Goal: Information Seeking & Learning: Find specific fact

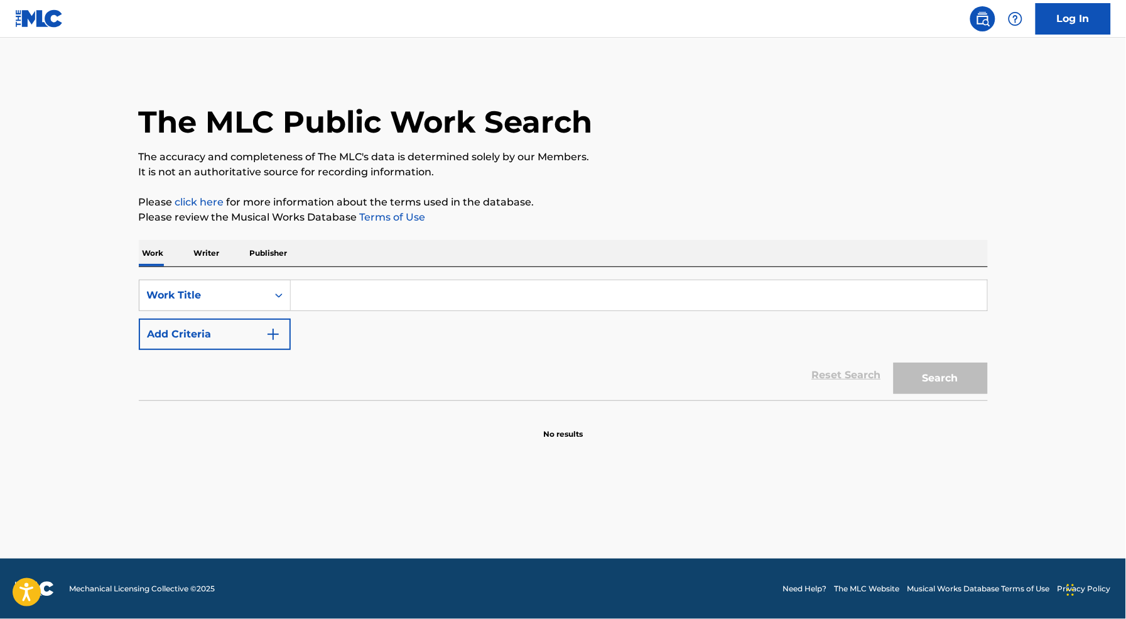
click at [448, 308] on div "SearchWithCriteriae97d5d0a-050c-4bfd-9513-51e40f38e68c Work Title Add Criteria" at bounding box center [563, 314] width 849 height 70
click at [449, 296] on input "Search Form" at bounding box center [639, 295] width 696 height 30
type input "e"
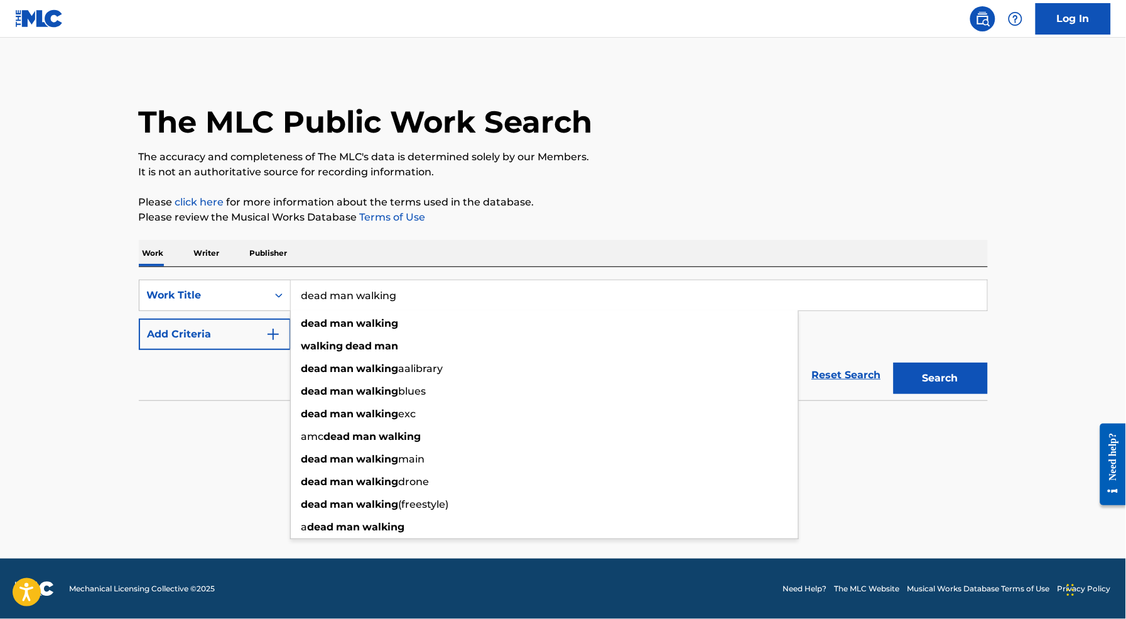
type input "dead man walking"
click at [165, 338] on button "Add Criteria" at bounding box center [215, 333] width 152 height 31
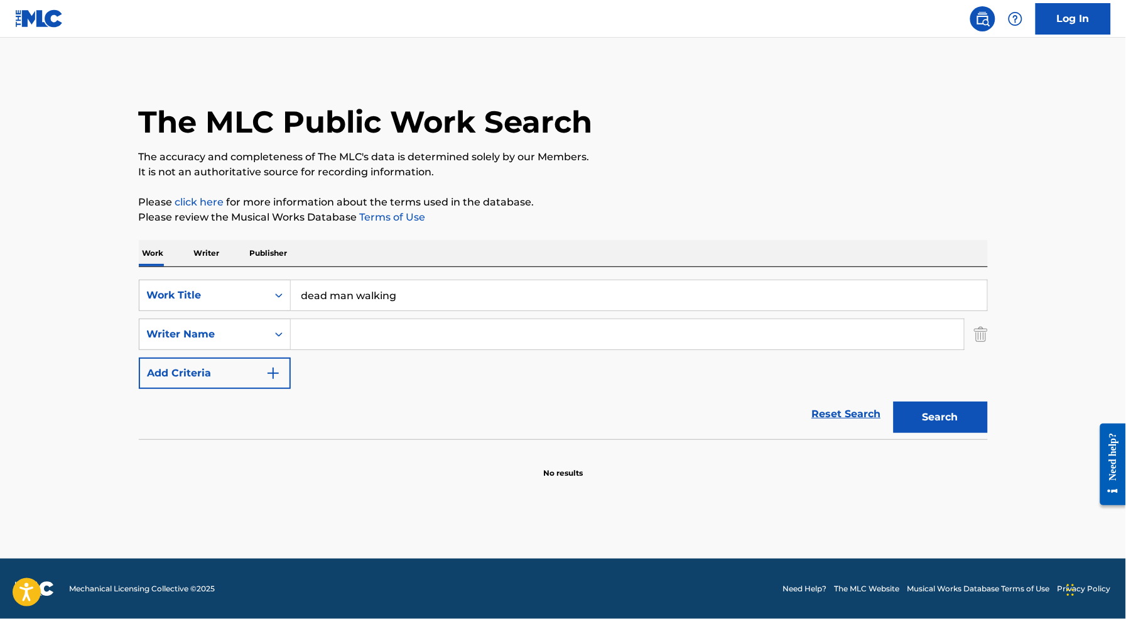
click at [379, 338] on input "Search Form" at bounding box center [627, 334] width 673 height 30
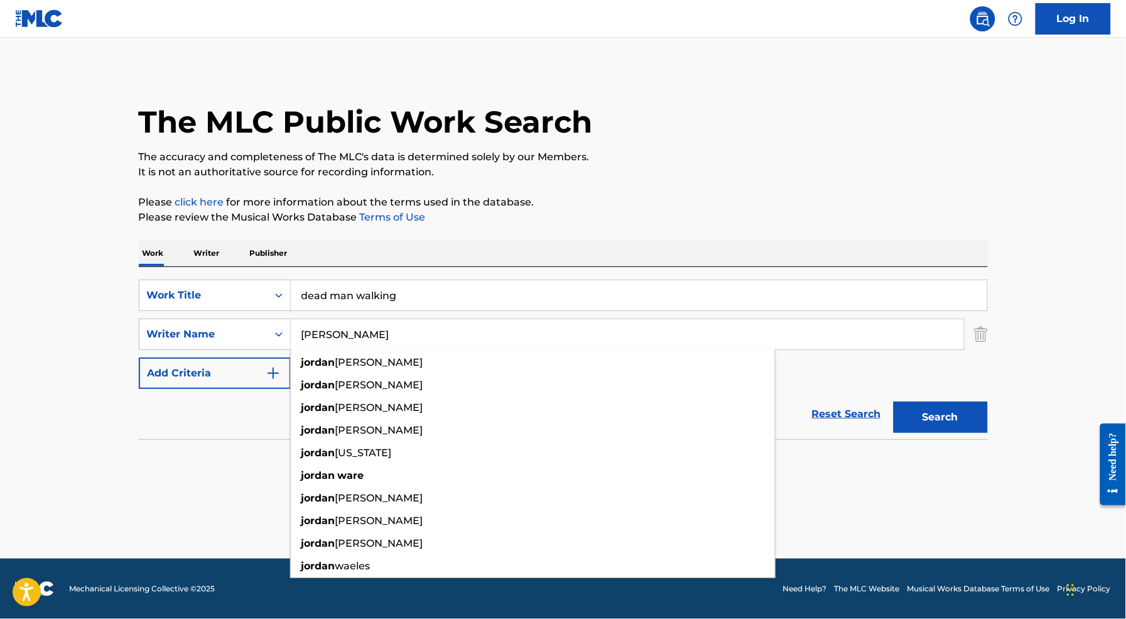
type input "[PERSON_NAME]"
click at [894, 401] on button "Search" at bounding box center [941, 416] width 94 height 31
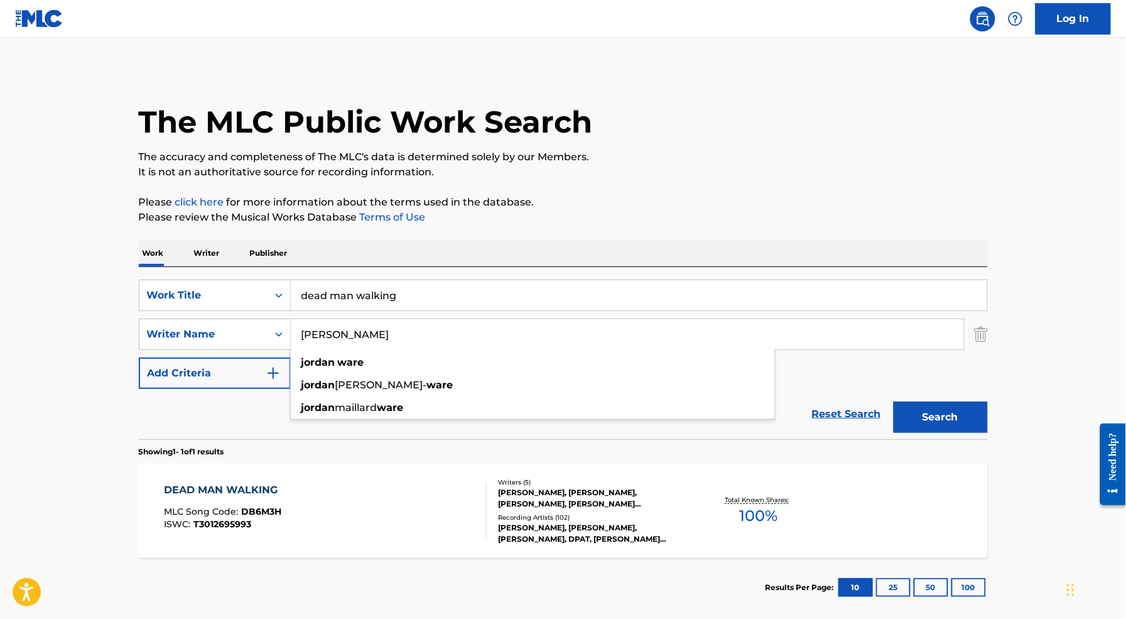
scroll to position [2, 0]
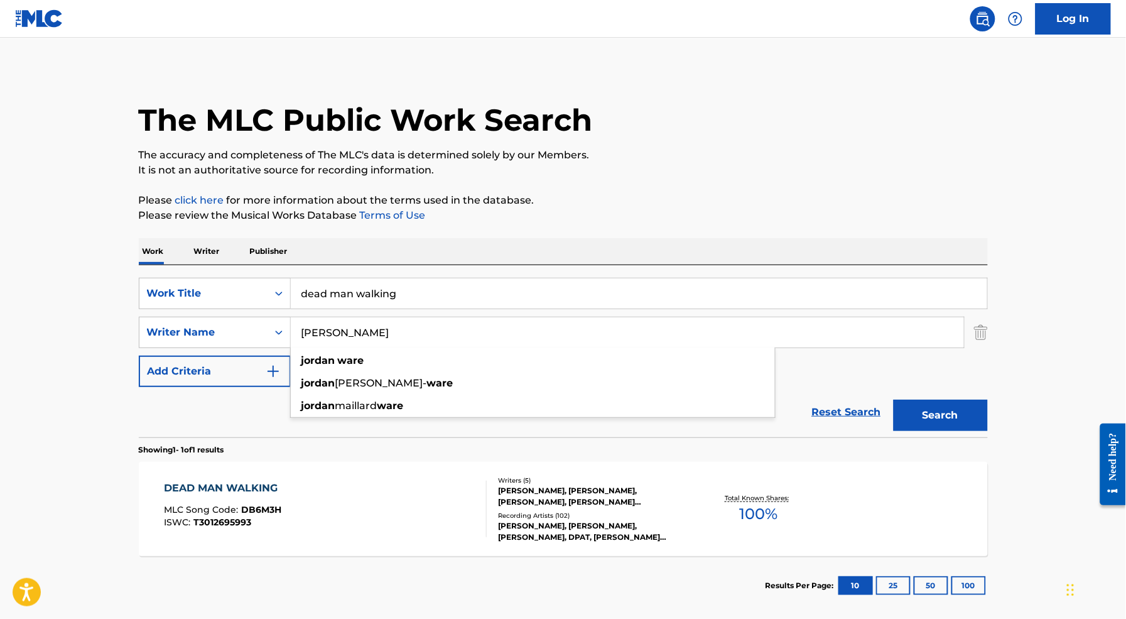
click at [362, 525] on div "DEAD MAN WALKING MLC Song Code : DB6M3H ISWC : T3012695993" at bounding box center [325, 508] width 323 height 57
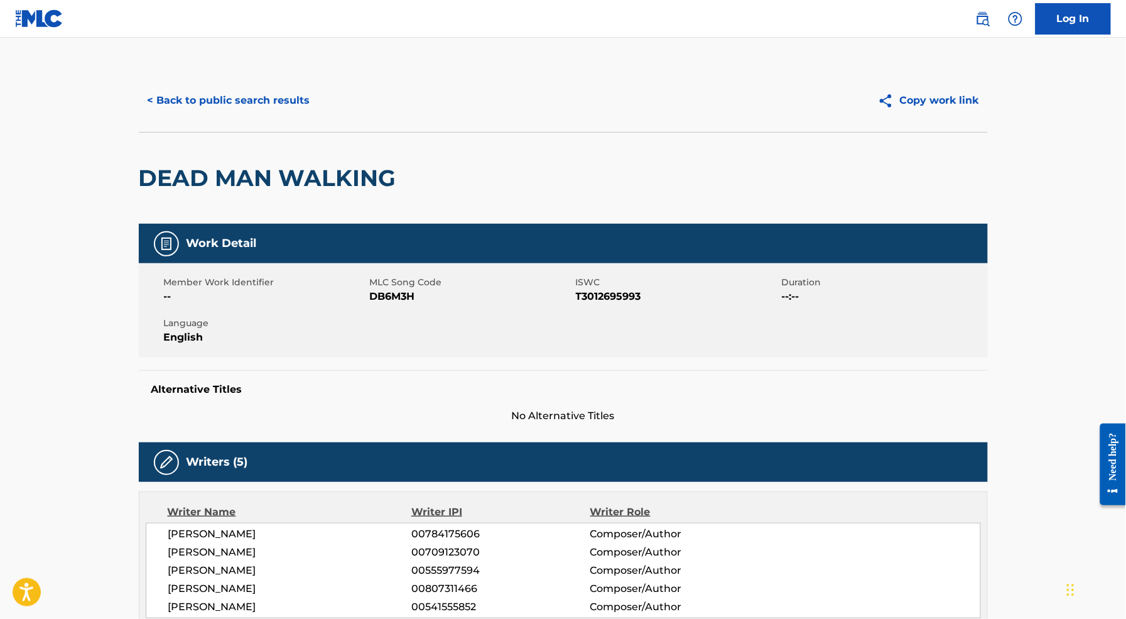
click at [229, 92] on button "< Back to public search results" at bounding box center [229, 100] width 180 height 31
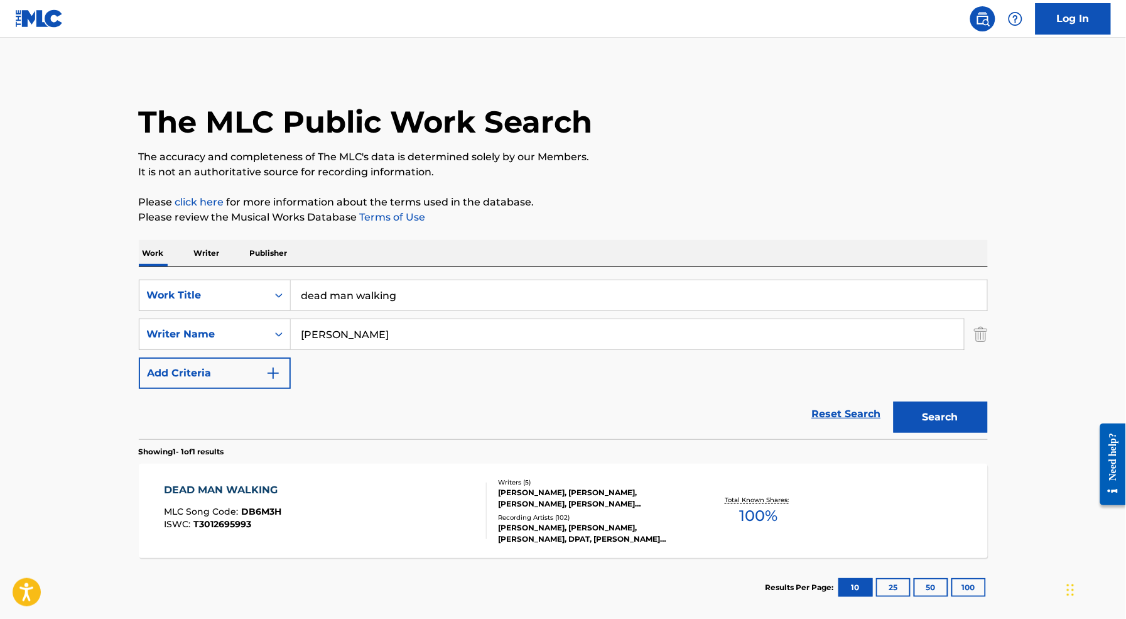
drag, startPoint x: 418, startPoint y: 276, endPoint x: 409, endPoint y: 266, distance: 13.4
click at [409, 266] on div "Work Writer Publisher SearchWithCriteriae97d5d0a-050c-4bfd-9513-51e40f38e68c Wo…" at bounding box center [563, 428] width 849 height 377
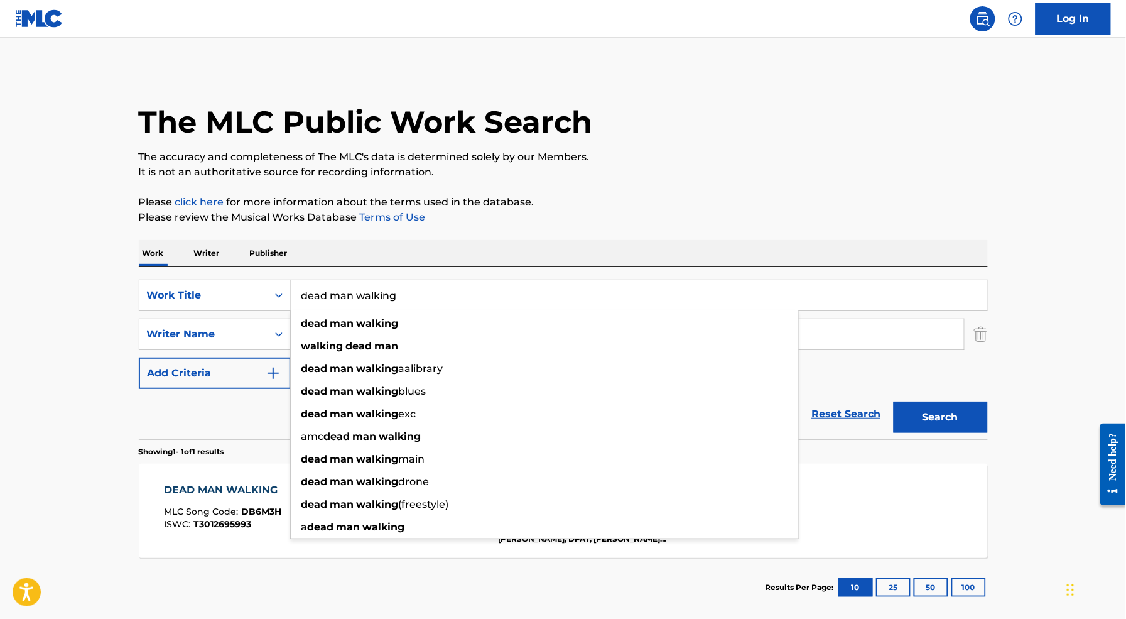
drag, startPoint x: 439, startPoint y: 297, endPoint x: 420, endPoint y: 265, distance: 37.2
click at [421, 266] on div "Work Writer Publisher SearchWithCriteriae97d5d0a-050c-4bfd-9513-51e40f38e68c Wo…" at bounding box center [563, 428] width 849 height 377
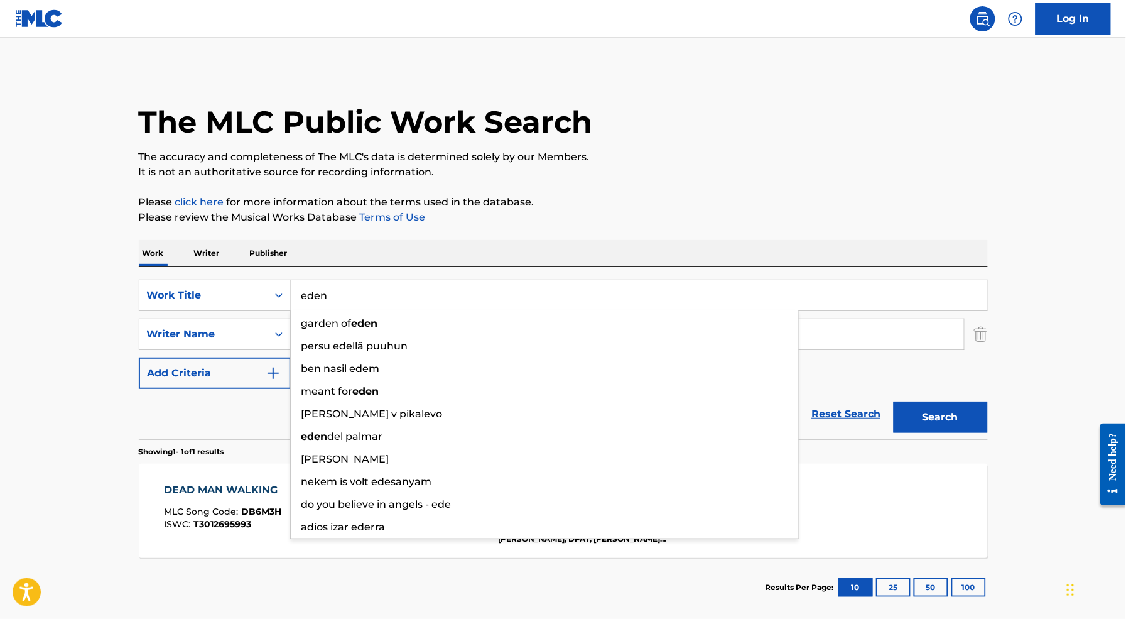
type input "eden"
click at [894, 401] on button "Search" at bounding box center [941, 416] width 94 height 31
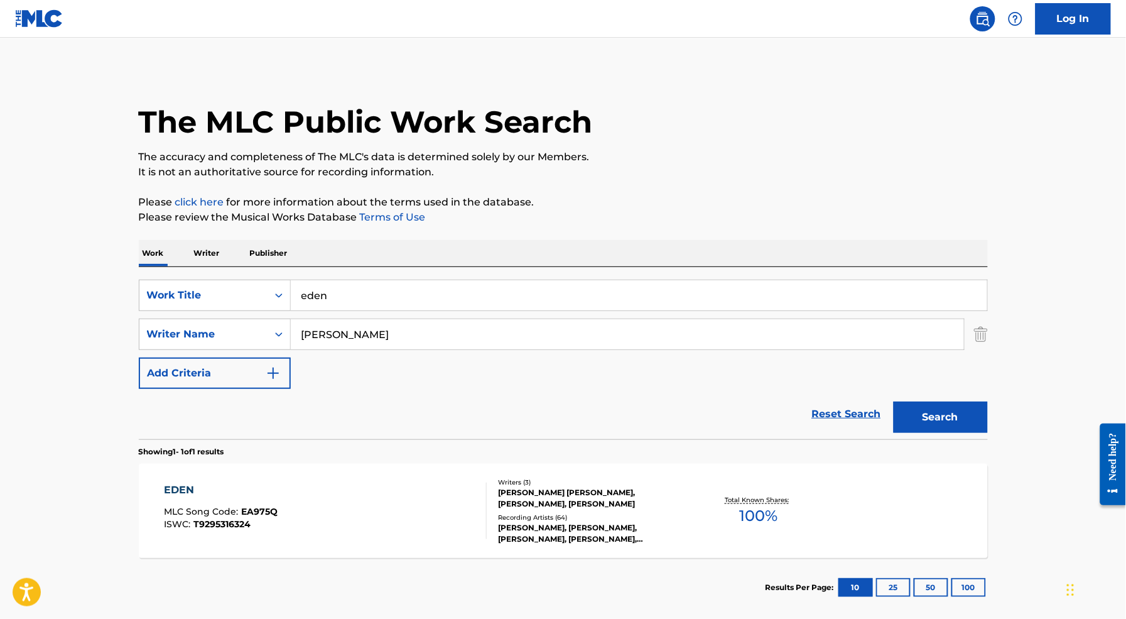
click at [310, 534] on div "EDEN MLC Song Code : EA975Q ISWC : T9295316324" at bounding box center [325, 510] width 323 height 57
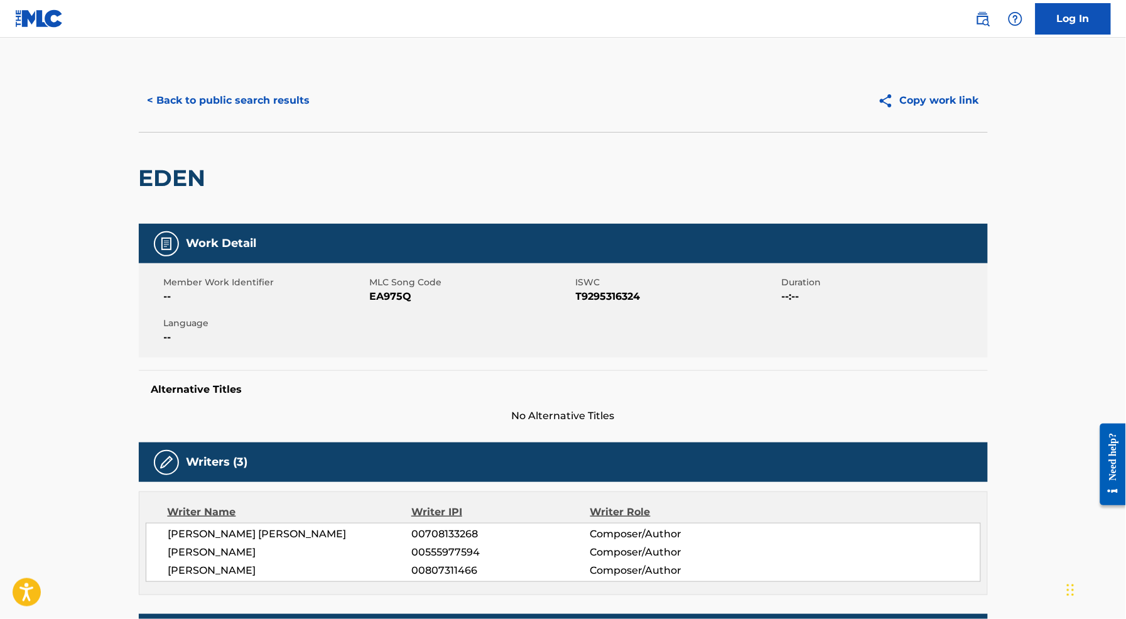
click at [266, 91] on button "< Back to public search results" at bounding box center [229, 100] width 180 height 31
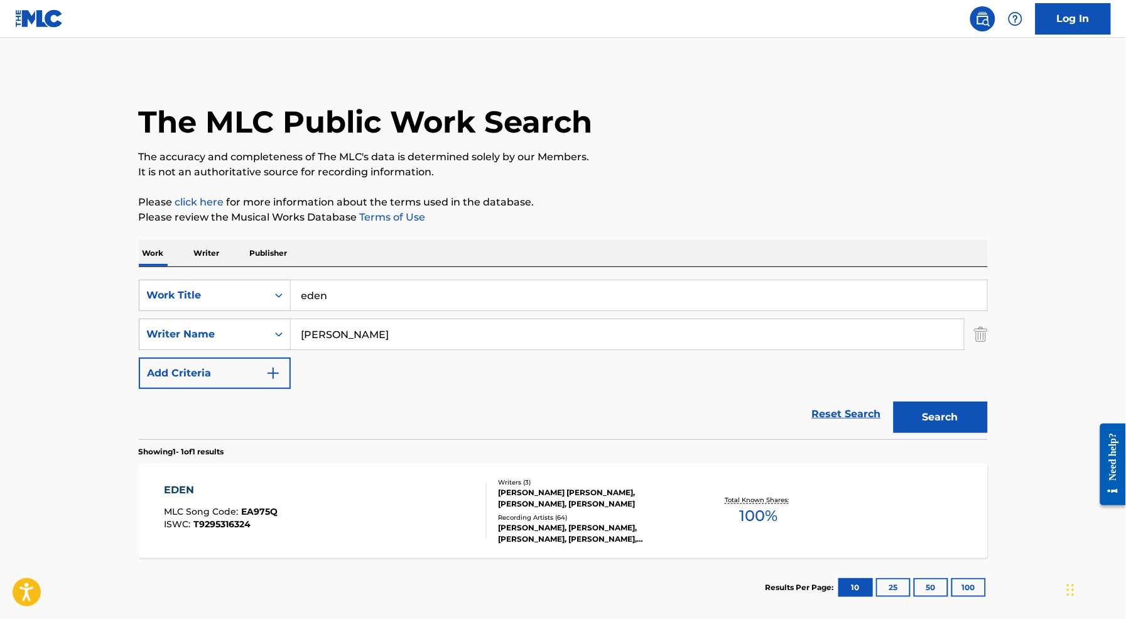
drag, startPoint x: 438, startPoint y: 278, endPoint x: 436, endPoint y: 300, distance: 21.5
click at [435, 299] on div "SearchWithCriteriae97d5d0a-050c-4bfd-9513-51e40f38e68c Work Title eden SearchWi…" at bounding box center [563, 353] width 849 height 172
drag, startPoint x: 436, startPoint y: 300, endPoint x: 425, endPoint y: 276, distance: 25.6
click at [426, 277] on div "SearchWithCriteriae97d5d0a-050c-4bfd-9513-51e40f38e68c Work Title eden SearchWi…" at bounding box center [563, 353] width 849 height 172
type input "bet"
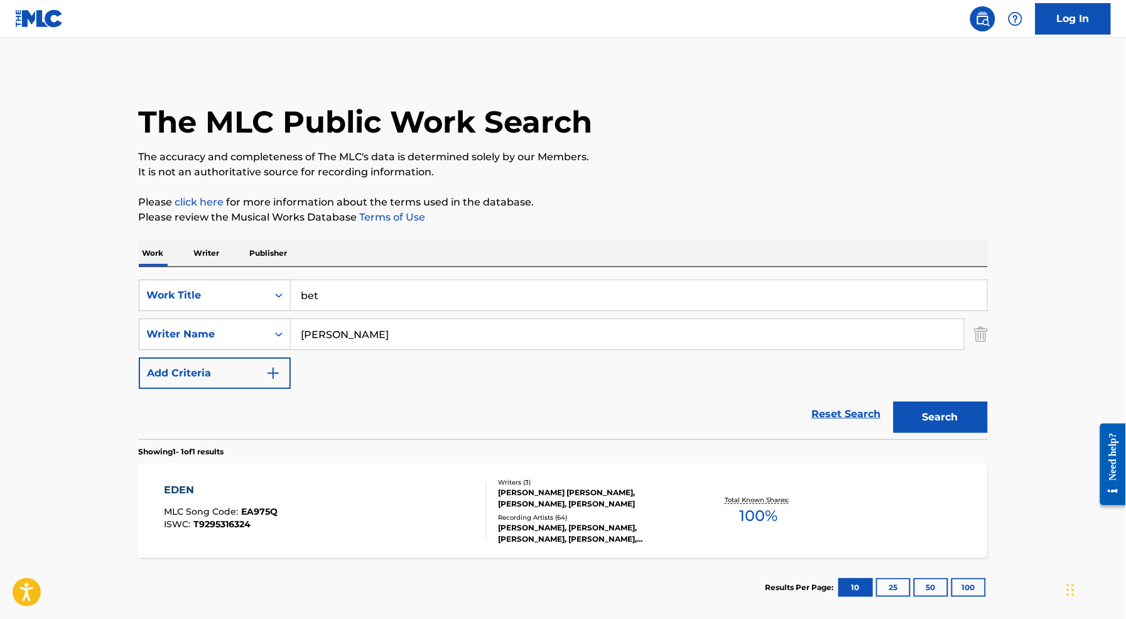
click at [894, 401] on button "Search" at bounding box center [941, 416] width 94 height 31
click at [384, 533] on div "BET MLC Song Code : BA4BTL ISWC : T9274343918" at bounding box center [325, 510] width 323 height 57
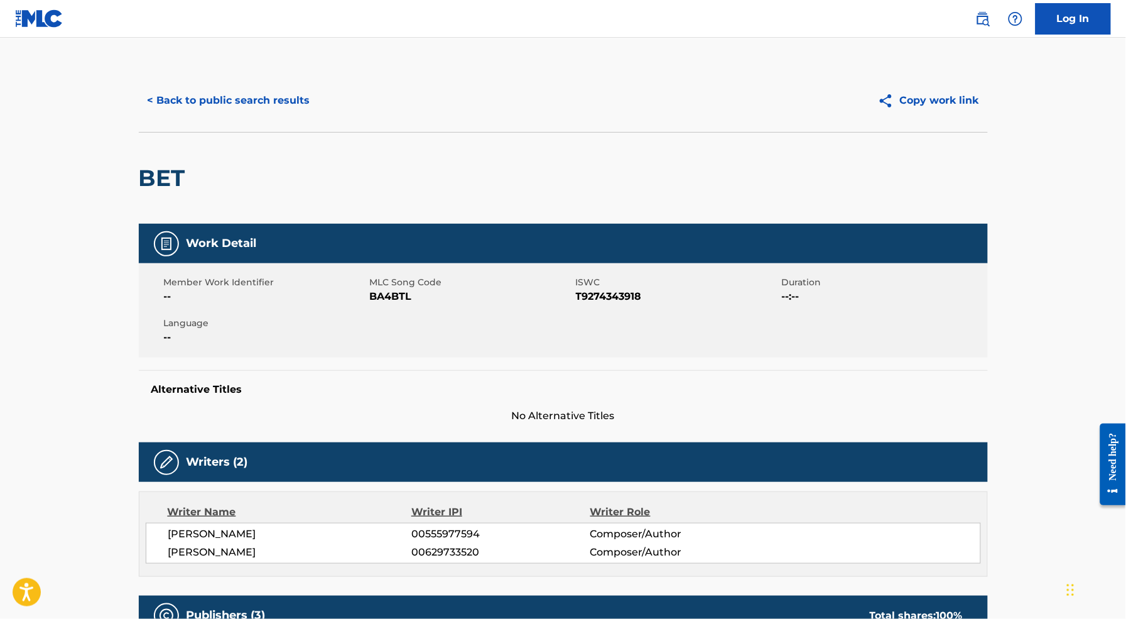
click at [180, 96] on button "< Back to public search results" at bounding box center [229, 100] width 180 height 31
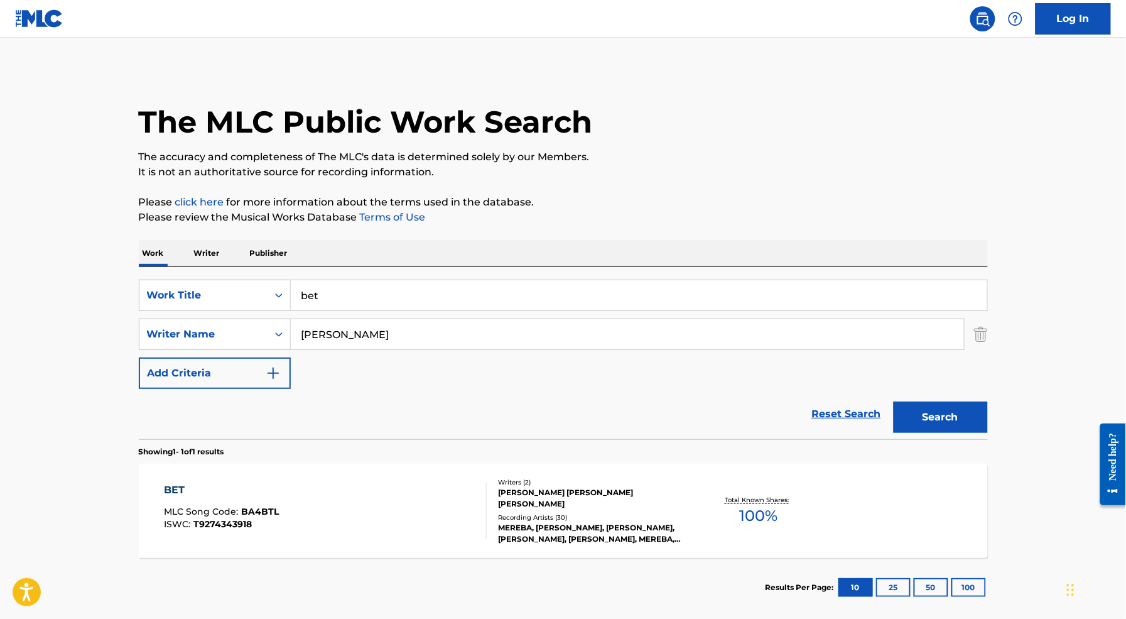
drag, startPoint x: 393, startPoint y: 303, endPoint x: 379, endPoint y: 278, distance: 28.1
click at [379, 279] on div "bet" at bounding box center [639, 294] width 697 height 31
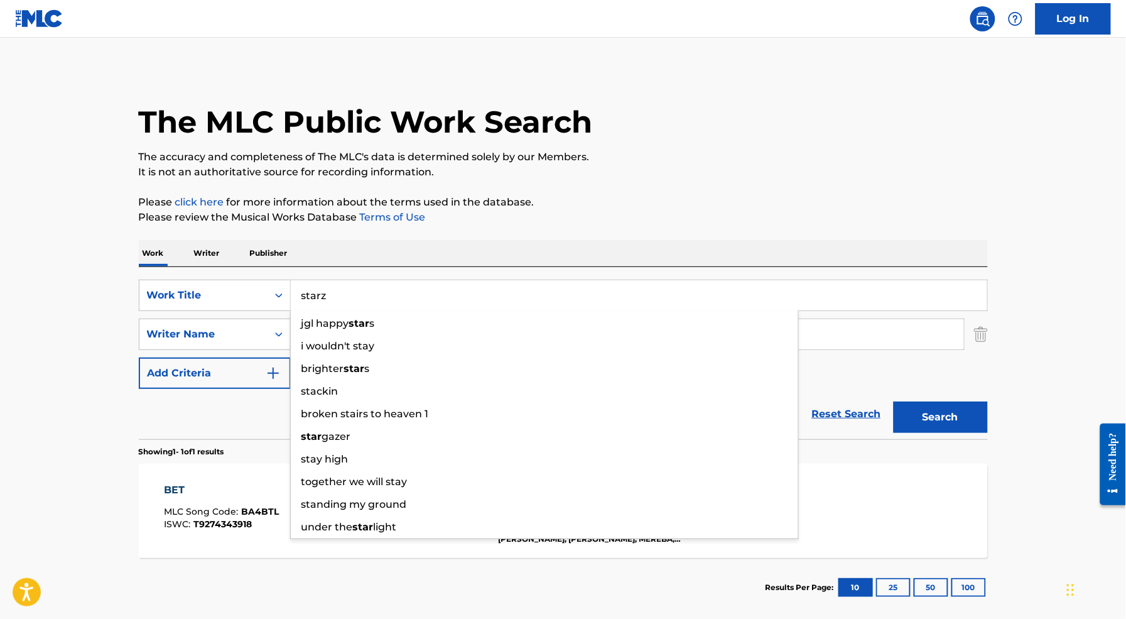
type input "starz"
click at [894, 401] on button "Search" at bounding box center [941, 416] width 94 height 31
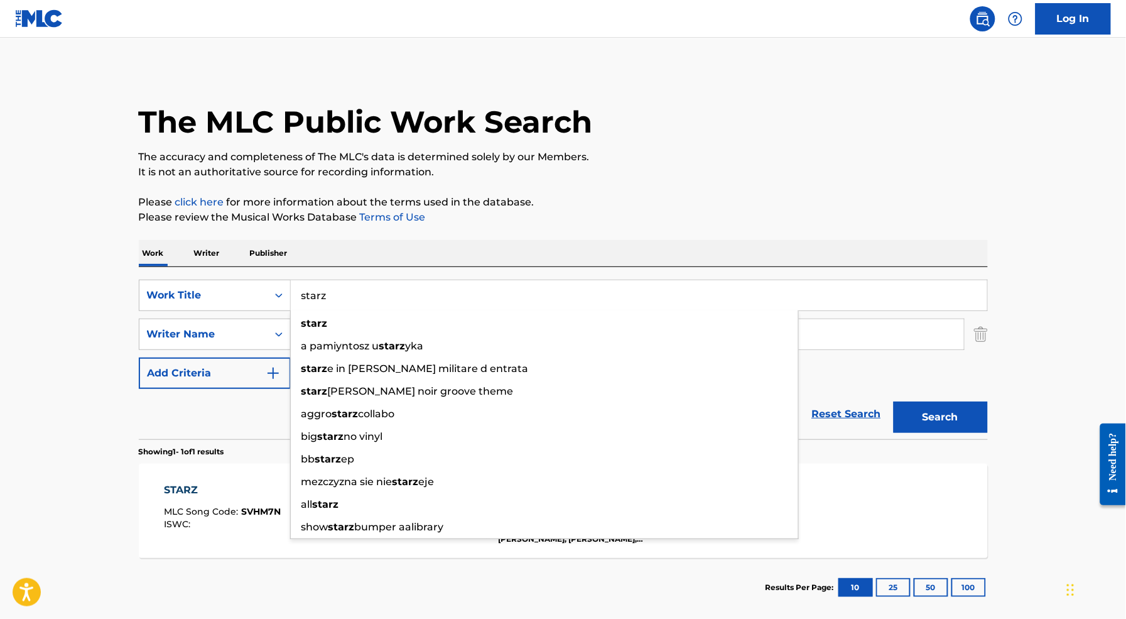
click at [198, 554] on div "STARZ MLC Song Code : SVHM7N ISWC : Writers ( 5 ) [PERSON_NAME], [PERSON_NAME],…" at bounding box center [563, 510] width 849 height 94
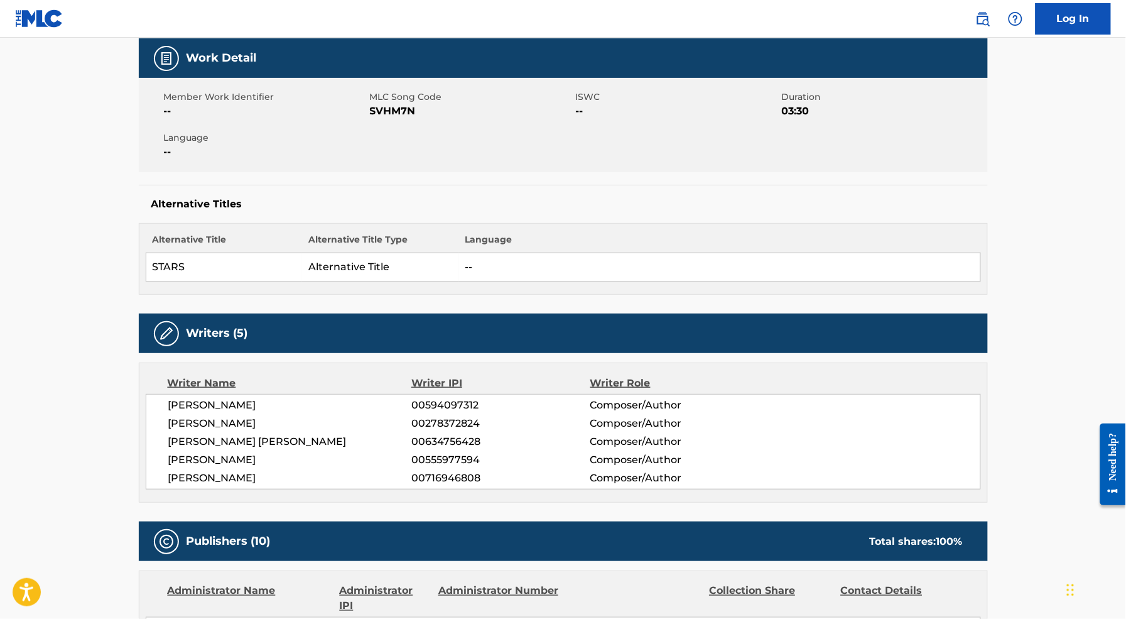
scroll to position [521, 0]
